Goal: Find specific page/section: Find specific page/section

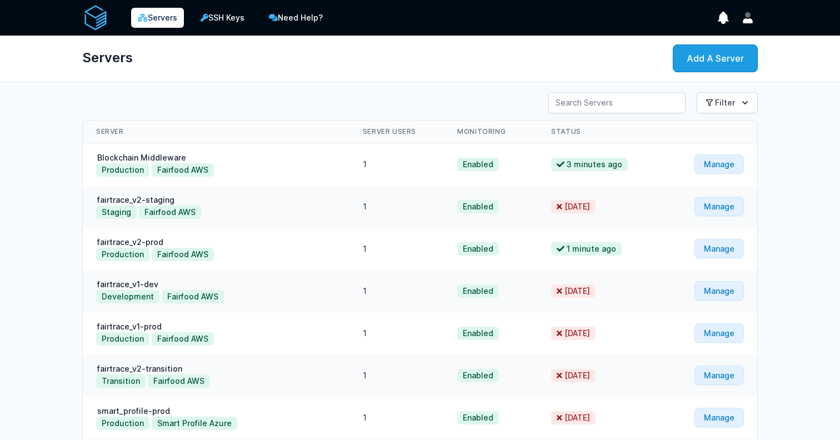
scroll to position [14, 0]
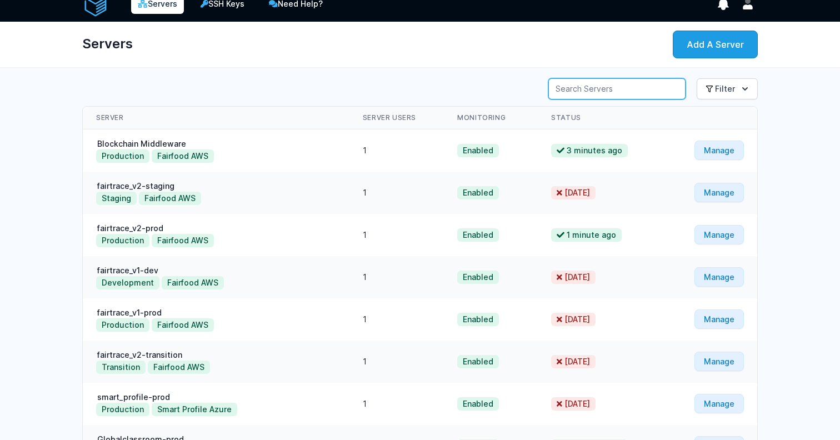
click at [621, 91] on input "Server Search" at bounding box center [616, 88] width 137 height 21
type input "berrico"
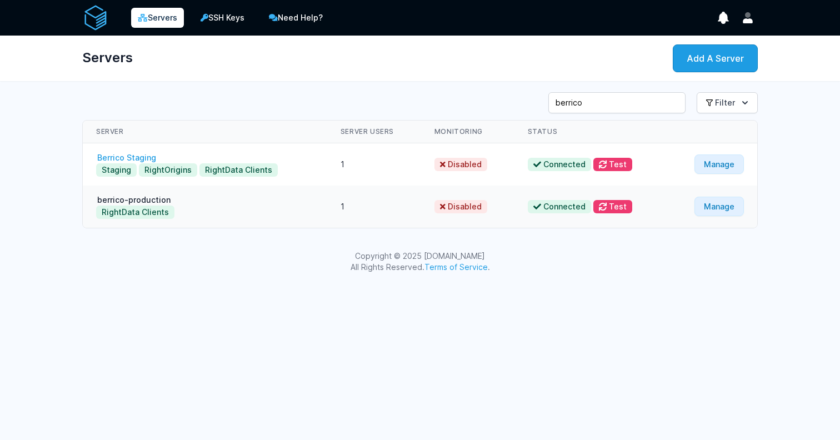
click at [144, 158] on link "Berrico Staging" at bounding box center [126, 157] width 61 height 9
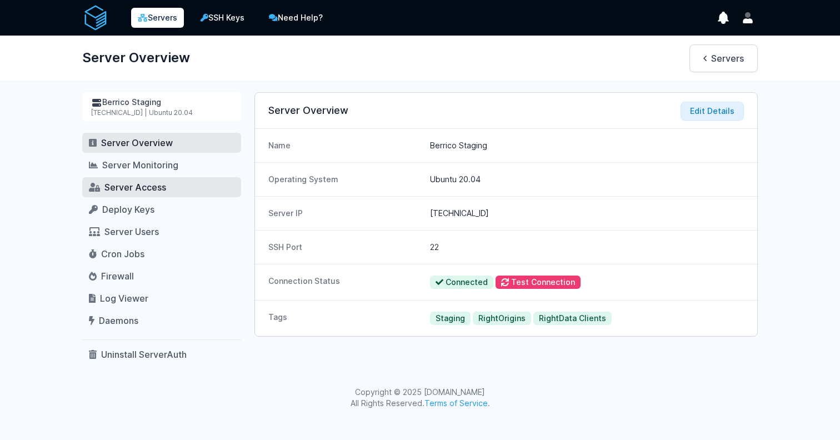
click at [136, 192] on span "Server Access" at bounding box center [135, 187] width 62 height 11
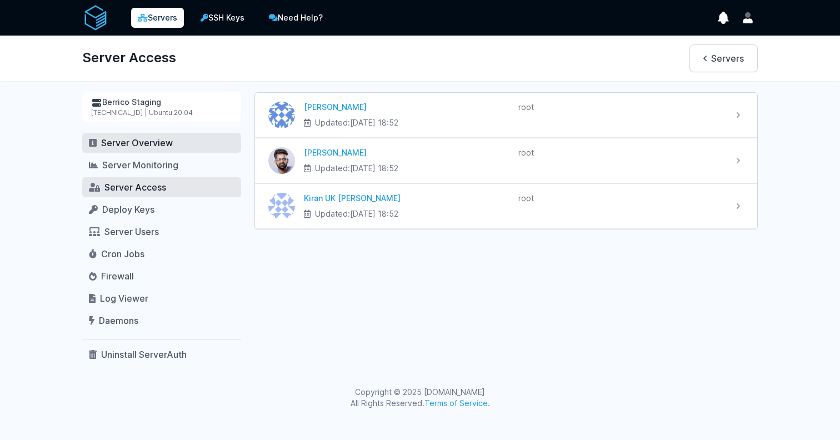
click at [127, 147] on span "Server Overview" at bounding box center [137, 142] width 72 height 11
